Goal: Information Seeking & Learning: Learn about a topic

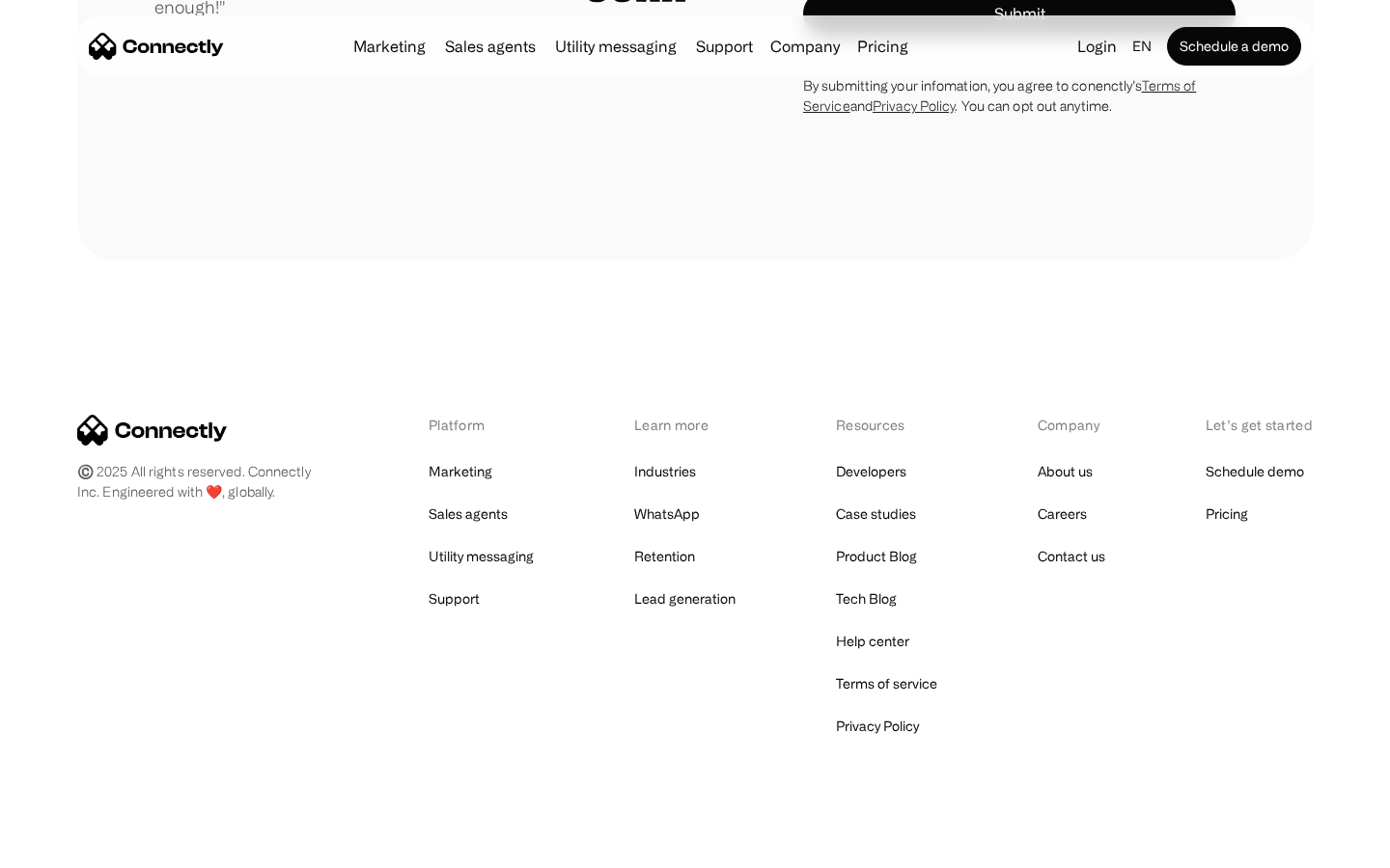
scroll to position [5372, 0]
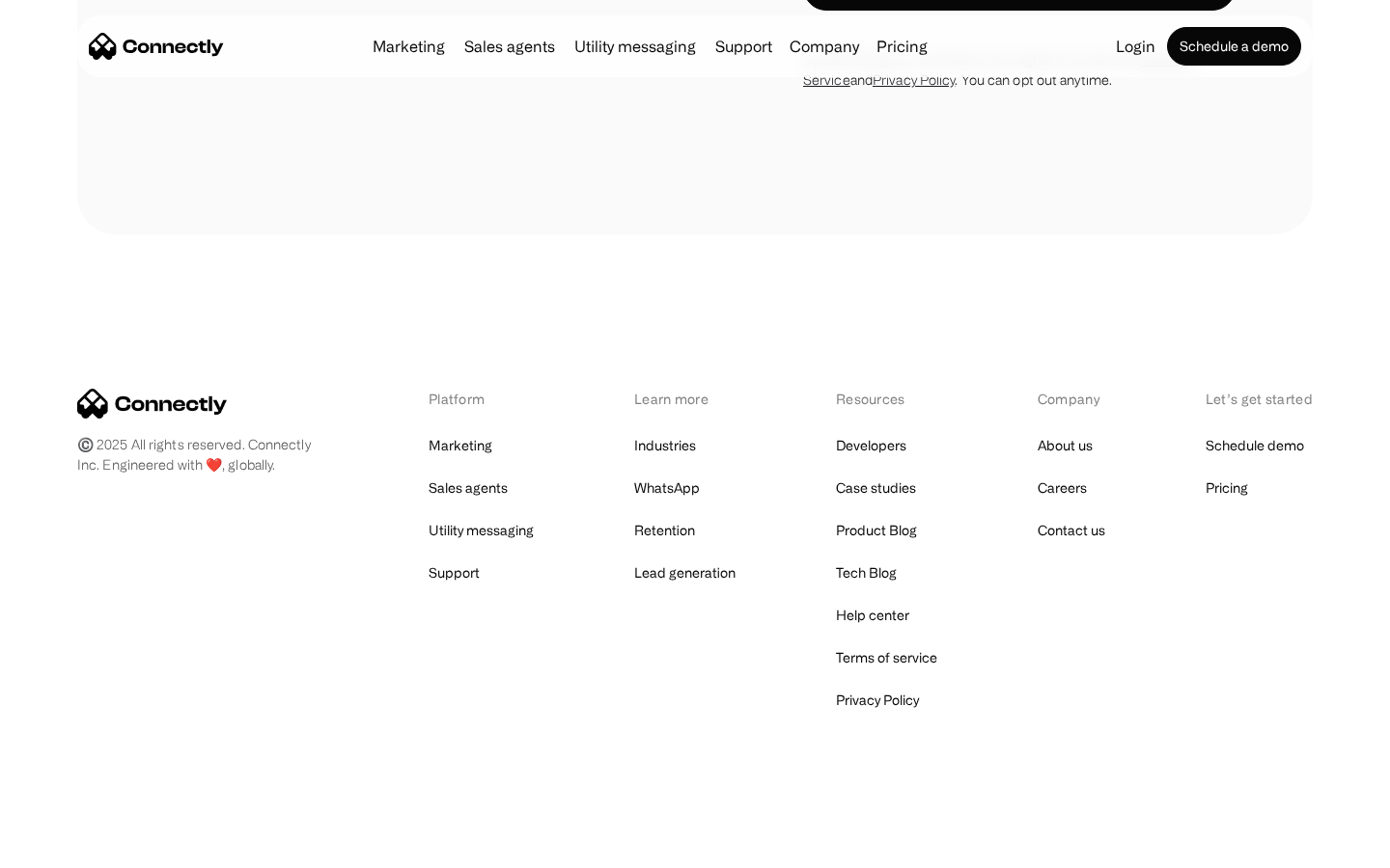
scroll to position [1677, 0]
